Goal: Task Accomplishment & Management: Manage account settings

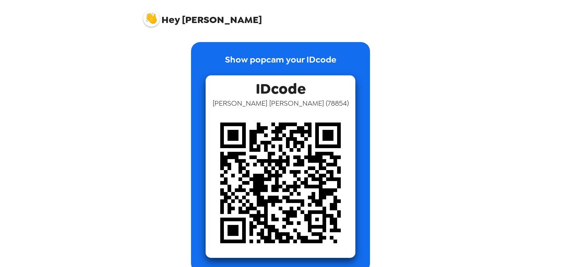
scroll to position [13, 0]
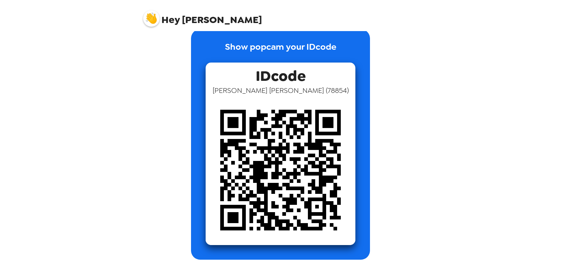
click at [152, 18] on img at bounding box center [151, 18] width 16 height 16
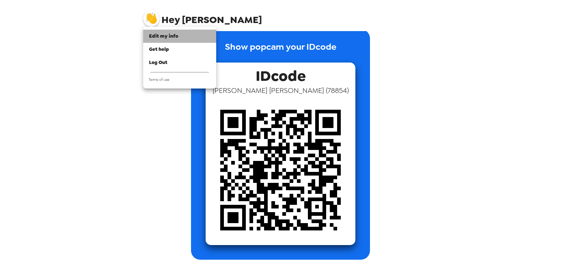
click at [167, 38] on span "Edit my info" at bounding box center [163, 36] width 29 height 6
